Goal: Transaction & Acquisition: Purchase product/service

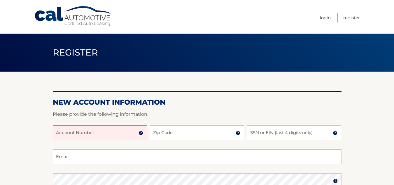
scroll to position [29, 0]
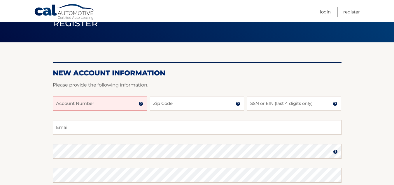
click at [67, 102] on input "Account Number" at bounding box center [100, 103] width 94 height 15
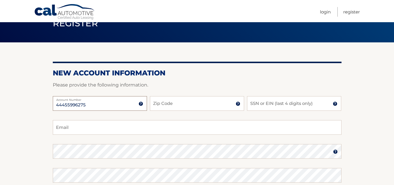
type input "44455996275"
click at [172, 110] on input "Zip Code" at bounding box center [197, 103] width 94 height 15
type input "07006"
click at [169, 125] on input "Email" at bounding box center [197, 127] width 289 height 15
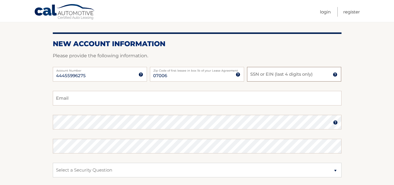
click at [267, 76] on input "SSN or EIN (last 4 digits only)" at bounding box center [294, 74] width 94 height 15
type input "8170"
click at [254, 97] on input "Email" at bounding box center [197, 98] width 289 height 15
type input "desireelissenden@gmail.com"
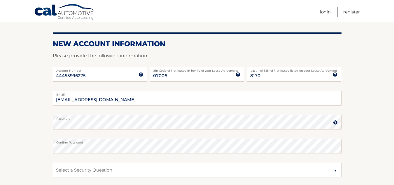
click at [147, 157] on fieldset "desireelissenden@gmail.com Email Password Password should be a minimum of 6 cha…" at bounding box center [197, 166] width 289 height 150
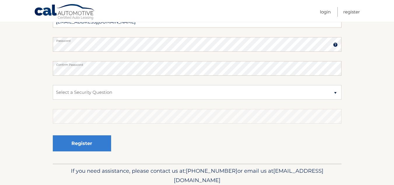
scroll to position [146, 0]
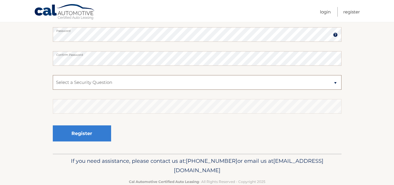
click at [131, 85] on select "Select a Security Question What was the name of your elementary school? What is…" at bounding box center [197, 82] width 289 height 15
select select "2"
click at [53, 75] on select "Select a Security Question What was the name of your elementary school? What is…" at bounding box center [197, 82] width 289 height 15
click at [162, 125] on div "Register" at bounding box center [197, 133] width 289 height 21
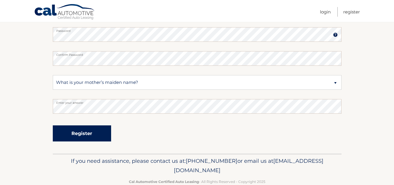
click at [89, 131] on button "Register" at bounding box center [82, 133] width 58 height 16
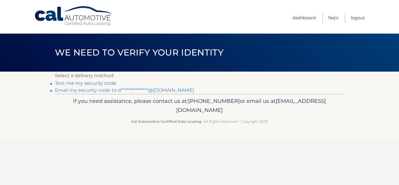
click at [100, 90] on link "**********" at bounding box center [124, 90] width 139 height 6
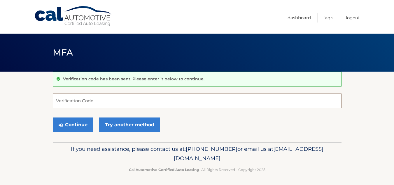
click at [95, 102] on input "Verification Code" at bounding box center [197, 100] width 289 height 15
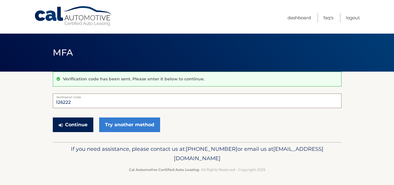
type input "126222"
click at [79, 122] on button "Continue" at bounding box center [73, 124] width 41 height 15
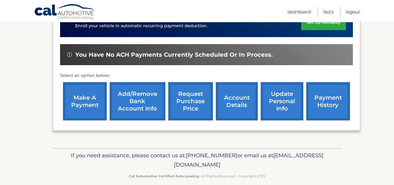
scroll to position [169, 0]
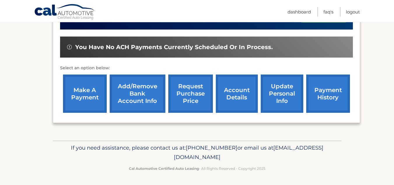
click at [81, 94] on link "make a payment" at bounding box center [85, 93] width 44 height 38
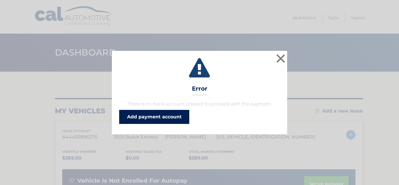
click at [144, 114] on link "Add payment account" at bounding box center [154, 117] width 70 height 14
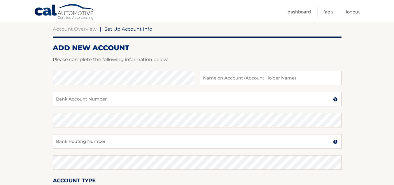
scroll to position [58, 0]
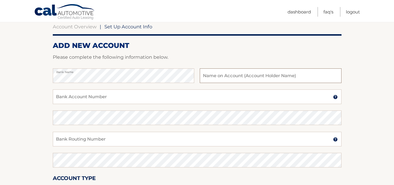
click at [297, 74] on input "text" at bounding box center [271, 75] width 142 height 15
type input "[PERSON_NAME]"
click at [178, 101] on input "Bank Account Number" at bounding box center [197, 96] width 289 height 15
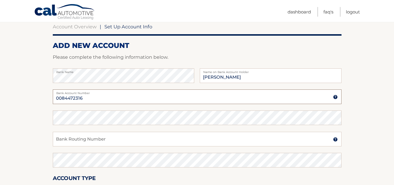
type input "0084472316"
click at [89, 138] on input "Bank Routing Number" at bounding box center [197, 139] width 289 height 15
type input "021201383"
click at [384, 153] on section "Account Overview | Set Up Account Info ADD NEW ACCOUNT Please complete the foll…" at bounding box center [197, 124] width 394 height 223
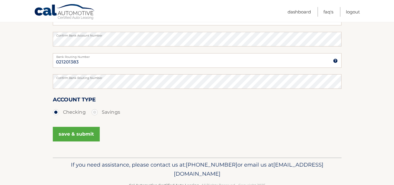
scroll to position [154, 0]
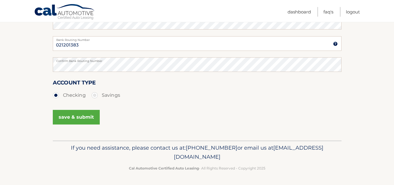
click at [80, 117] on button "save & submit" at bounding box center [76, 117] width 47 height 15
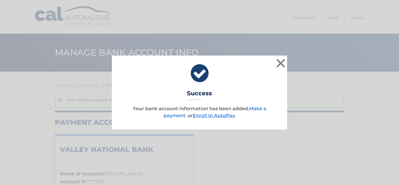
click at [259, 108] on link "Make a payment" at bounding box center [214, 112] width 103 height 13
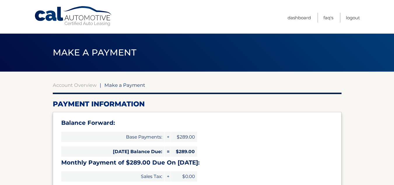
select select "NzJkZDZhZWItMTYyYS00ZmI5LWI3NjAtZmEzNDRlN2I3OWYz"
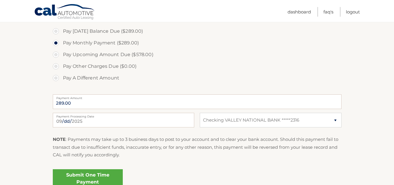
scroll to position [204, 0]
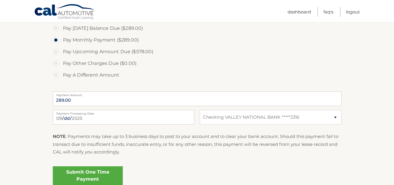
click at [57, 29] on label "Pay Today's Balance Due ($289.00)" at bounding box center [197, 28] width 289 height 12
click at [57, 29] on input "Pay Today's Balance Due ($289.00)" at bounding box center [58, 26] width 6 height 9
radio input "true"
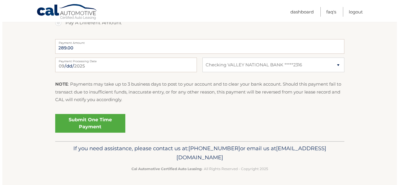
scroll to position [257, 0]
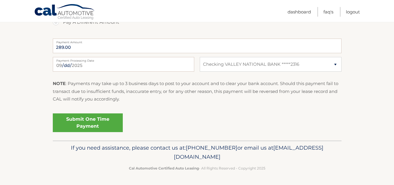
click at [83, 123] on link "Submit One Time Payment" at bounding box center [88, 122] width 70 height 19
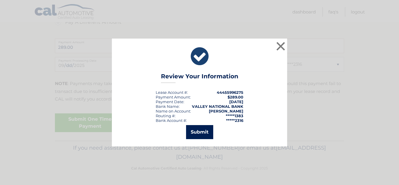
click at [202, 134] on button "Submit" at bounding box center [199, 132] width 27 height 14
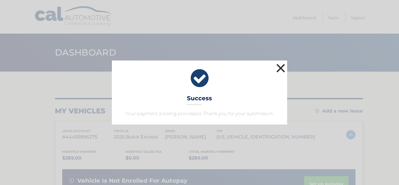
click at [283, 62] on button "×" at bounding box center [281, 68] width 12 height 12
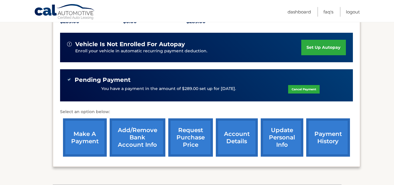
scroll to position [146, 0]
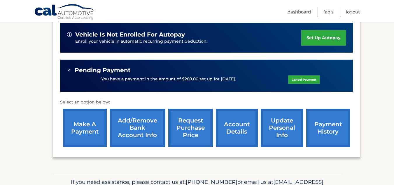
click at [334, 135] on link "payment history" at bounding box center [328, 128] width 44 height 38
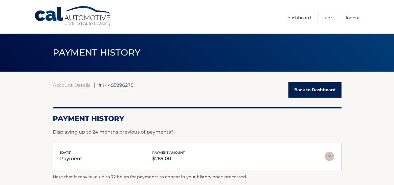
scroll to position [29, 0]
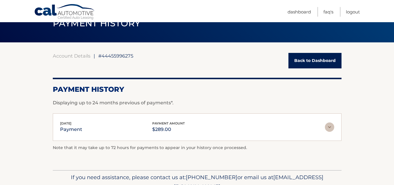
click at [299, 64] on link "Back to Dashboard" at bounding box center [315, 60] width 53 height 15
